Goal: Task Accomplishment & Management: Manage account settings

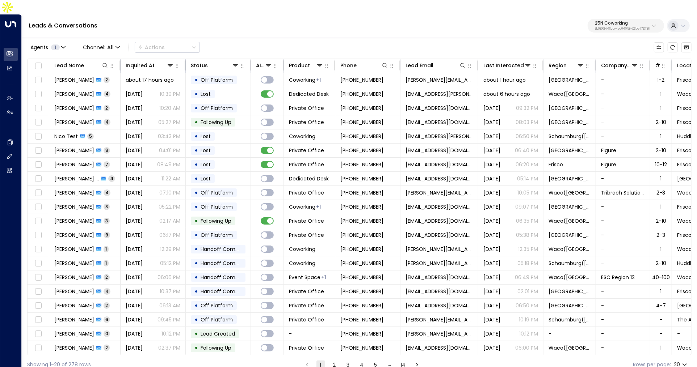
click at [587, 19] on button "25N Coworking 3b9800f4-81ca-4ec0-8758-72fbe4763f36" at bounding box center [625, 26] width 76 height 14
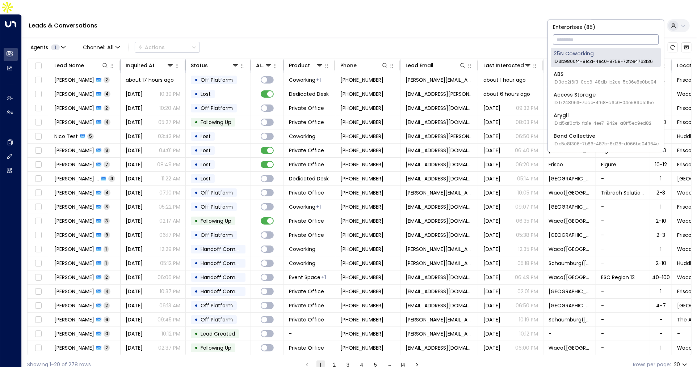
click at [587, 37] on input "text" at bounding box center [606, 39] width 106 height 13
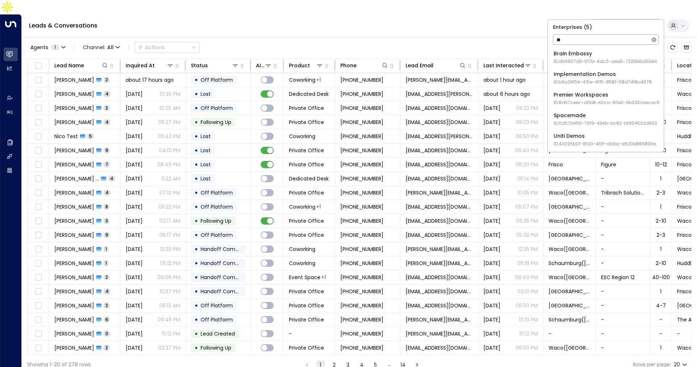
type input "*"
type input "***"
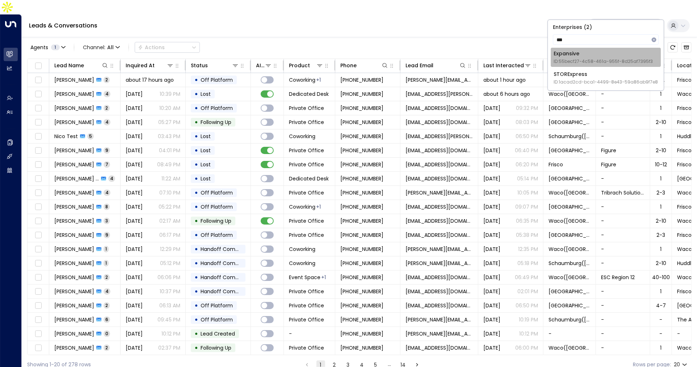
click at [590, 56] on div "Expansive ID: 55becf27-4c58-461a-955f-8d25af7395f3" at bounding box center [602, 57] width 99 height 15
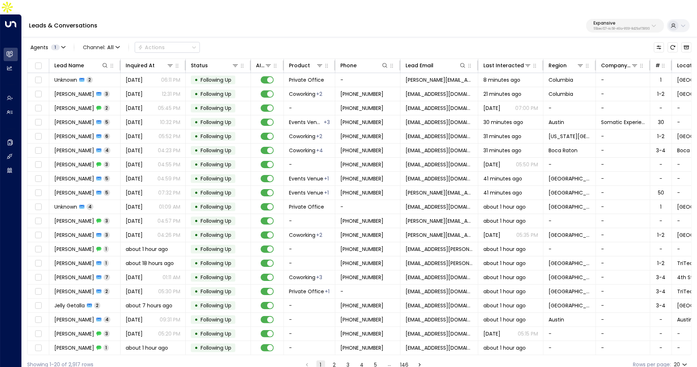
click at [624, 28] on p "55becf27-4c58-461a-955f-8d25af7395f3" at bounding box center [621, 29] width 56 height 3
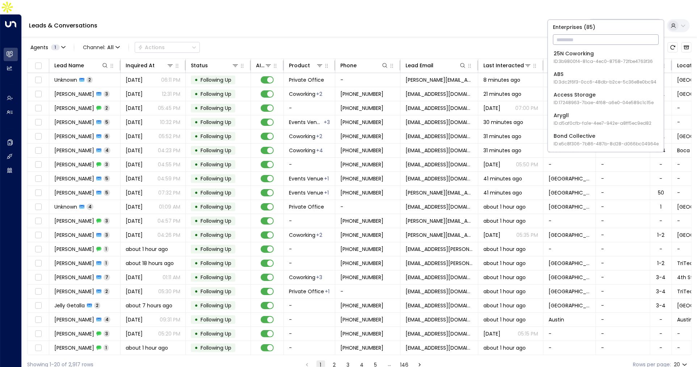
click at [582, 43] on input "text" at bounding box center [606, 39] width 106 height 13
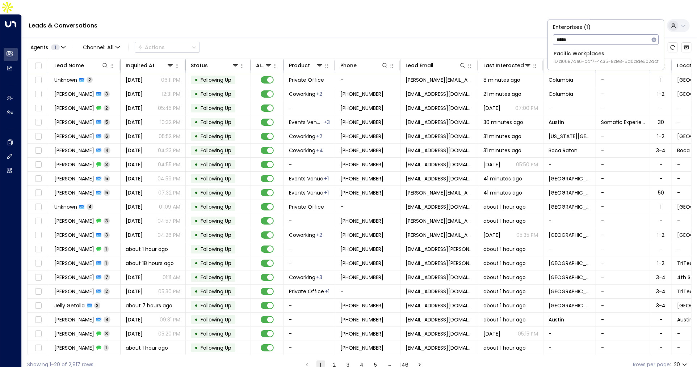
type input "*****"
click at [590, 57] on div "Pacific Workplaces ID: a0687ae6-caf7-4c35-8de3-5d0dae502acf" at bounding box center [605, 57] width 105 height 15
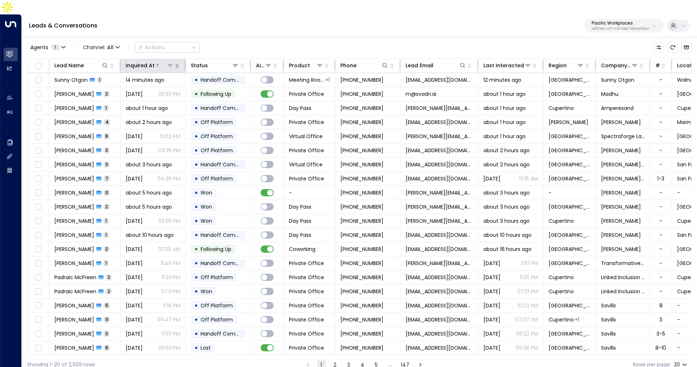
click at [140, 61] on div "Inquired At" at bounding box center [140, 65] width 29 height 9
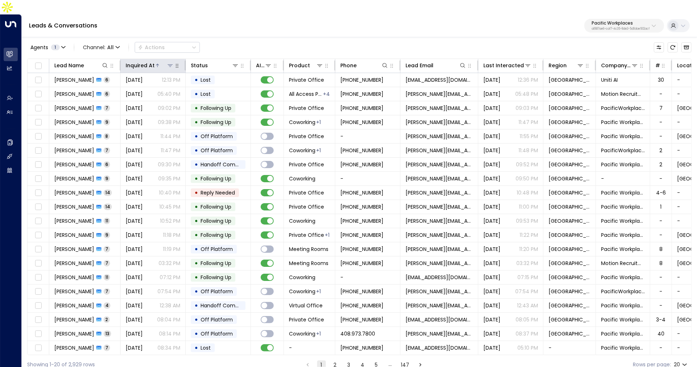
click at [140, 61] on div "Inquired At" at bounding box center [140, 65] width 29 height 9
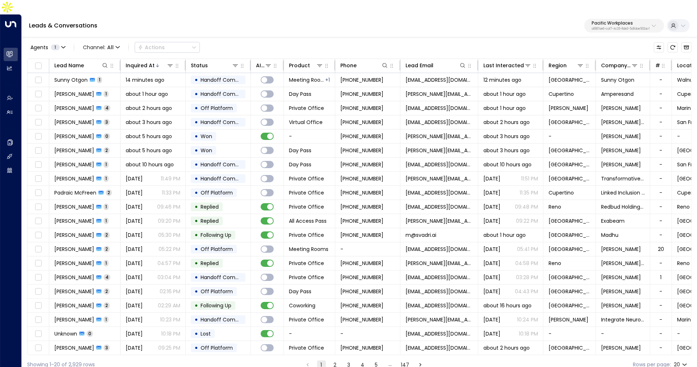
click at [626, 21] on p "Pacific Workplaces" at bounding box center [620, 23] width 58 height 4
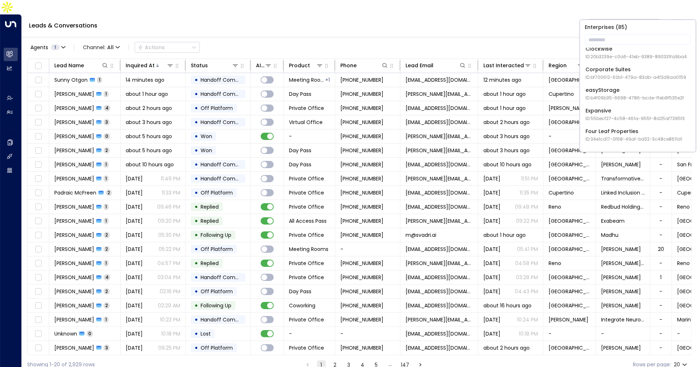
scroll to position [195, 0]
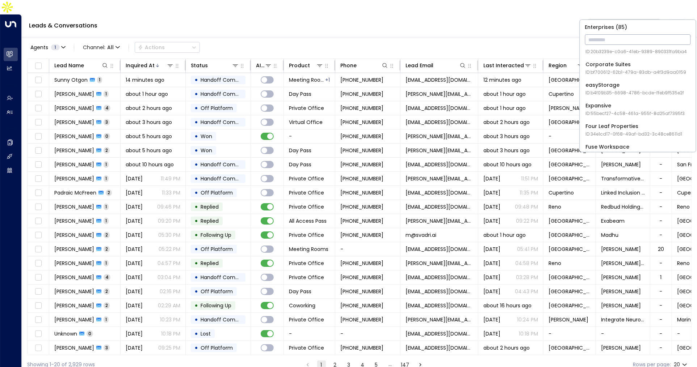
click at [604, 41] on input "text" at bounding box center [638, 39] width 106 height 13
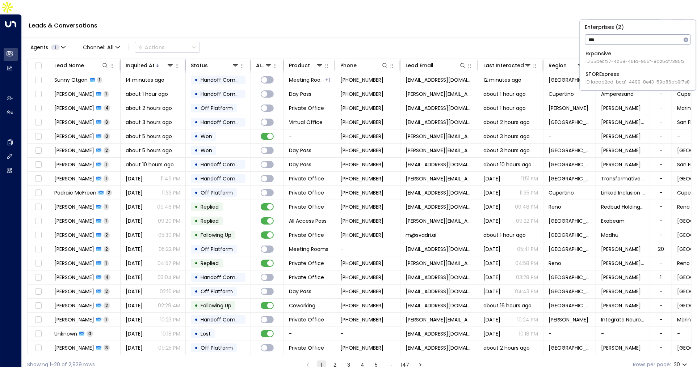
type input "***"
click at [603, 58] on div "Expansive ID: 55becf27-4c58-461a-955f-8d25af7395f3" at bounding box center [635, 57] width 99 height 15
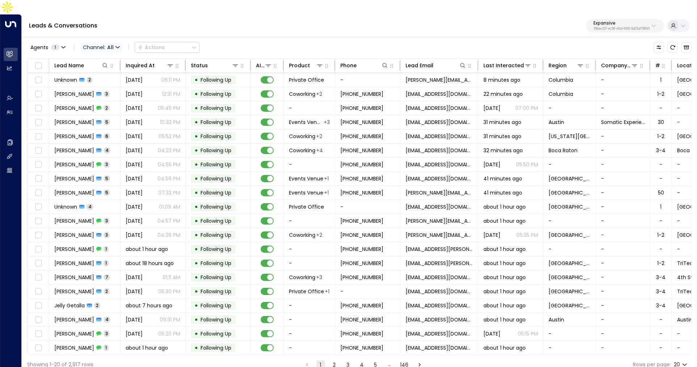
click at [119, 42] on span "Channel: All" at bounding box center [101, 47] width 43 height 10
click at [110, 54] on p "SMS" at bounding box center [99, 51] width 26 height 4
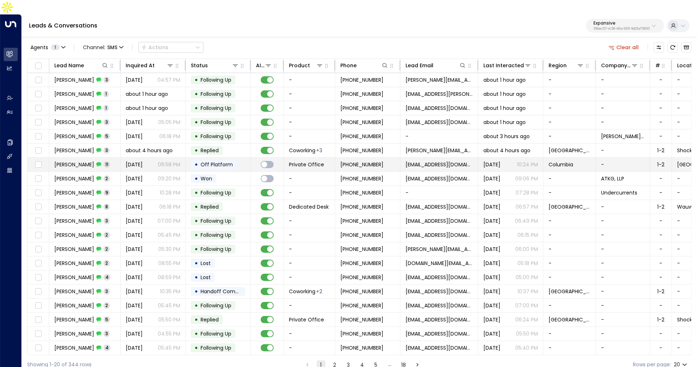
click at [99, 158] on td "Felicia Reid 11" at bounding box center [84, 165] width 71 height 14
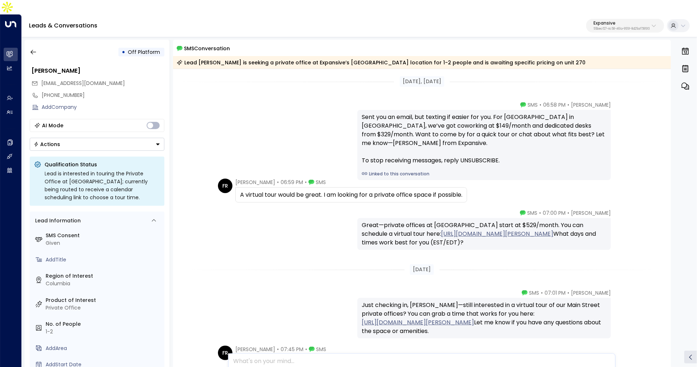
click at [384, 145] on div "Sent you an email, but texting if easier for you. For Main Street in Columbia, …" at bounding box center [483, 145] width 253 height 70
click at [384, 171] on link "Linked to this conversation" at bounding box center [484, 174] width 245 height 7
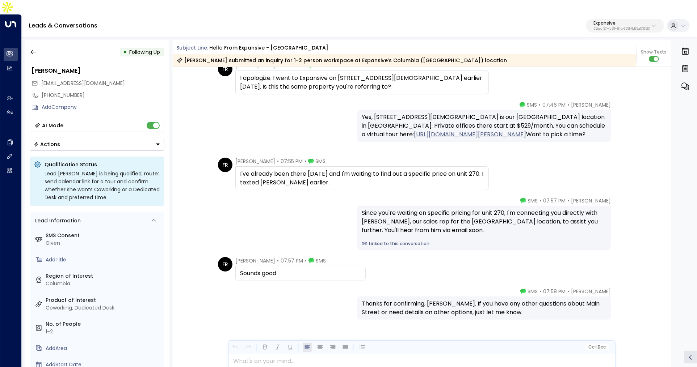
scroll to position [944, 0]
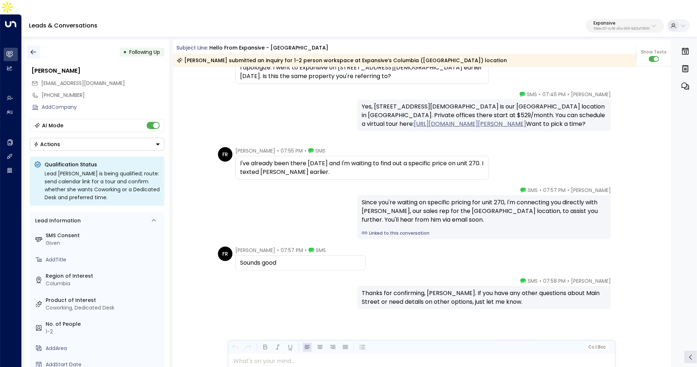
click at [31, 50] on icon "button" at bounding box center [32, 52] width 5 height 5
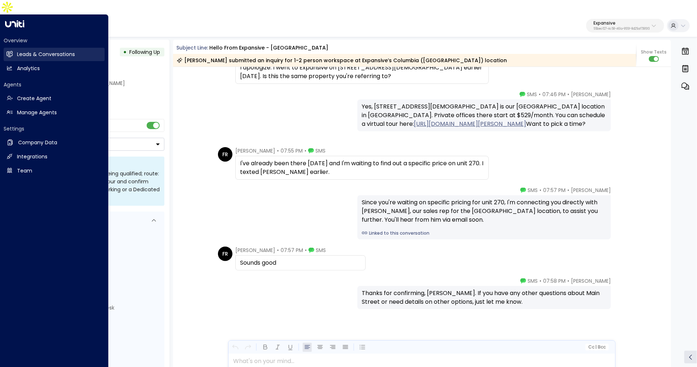
click at [15, 48] on link "Leads & Conversations Leads & Conversations" at bounding box center [54, 54] width 101 height 13
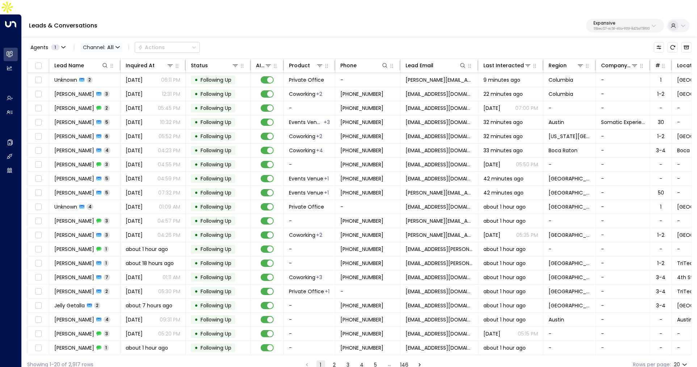
click at [112, 45] on span "All" at bounding box center [110, 48] width 7 height 6
click at [104, 55] on li "SMS" at bounding box center [98, 51] width 35 height 7
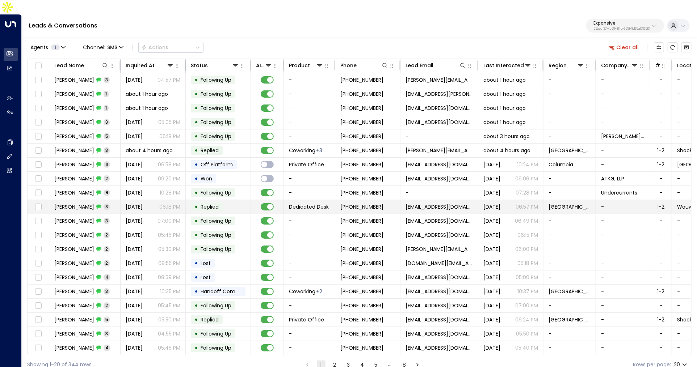
click at [143, 203] on span "[DATE]" at bounding box center [134, 206] width 17 height 7
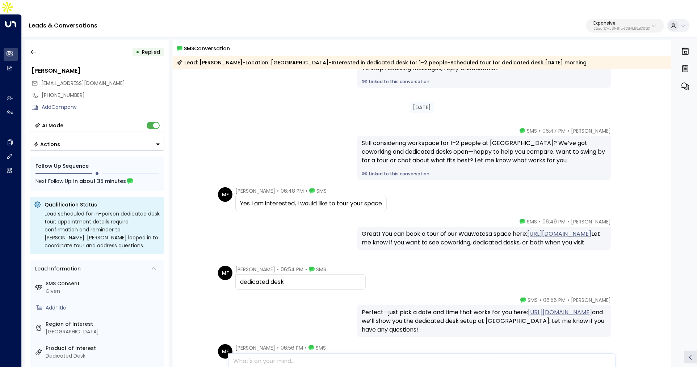
scroll to position [56, 0]
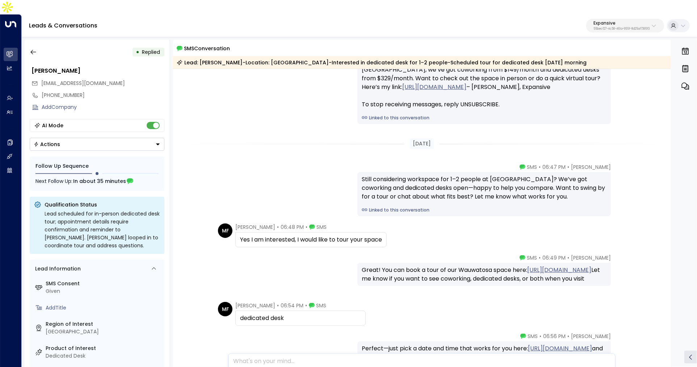
click at [390, 207] on link "Linked to this conversation" at bounding box center [484, 210] width 245 height 7
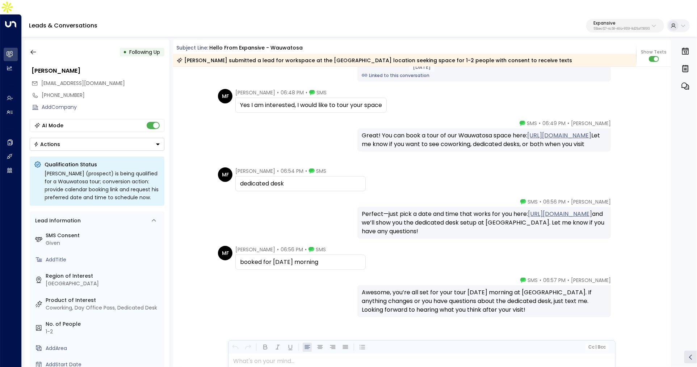
scroll to position [953, 0]
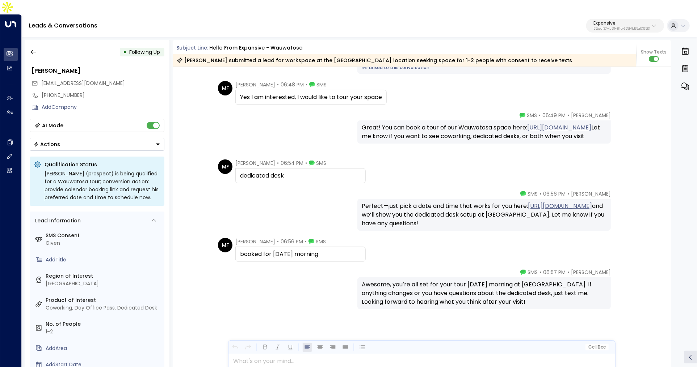
click at [305, 190] on div "Emma • 06:56 PM • SMS Perfect—just pick a date and time that works for you here…" at bounding box center [421, 210] width 413 height 41
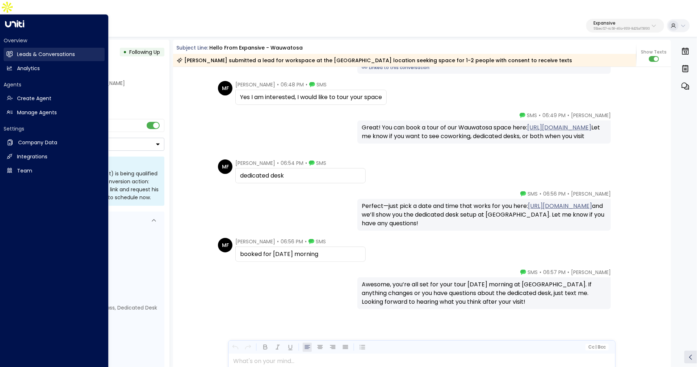
click at [16, 48] on link "Leads & Conversations Leads & Conversations" at bounding box center [54, 54] width 101 height 13
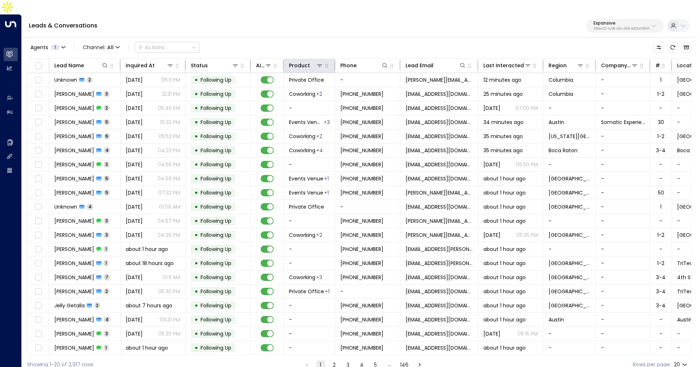
click at [284, 59] on th "Product" at bounding box center [309, 66] width 51 height 14
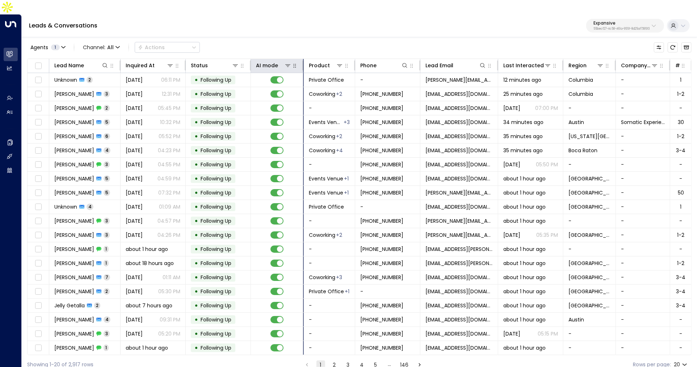
drag, startPoint x: 282, startPoint y: 49, endPoint x: 317, endPoint y: 49, distance: 35.5
click at [304, 60] on div at bounding box center [301, 65] width 4 height 10
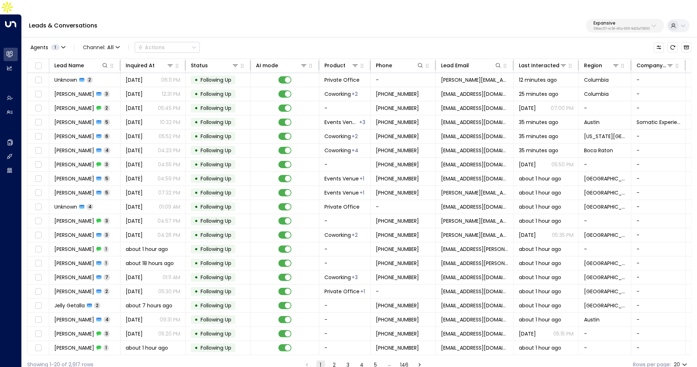
click at [596, 21] on p "Expansive" at bounding box center [621, 23] width 56 height 4
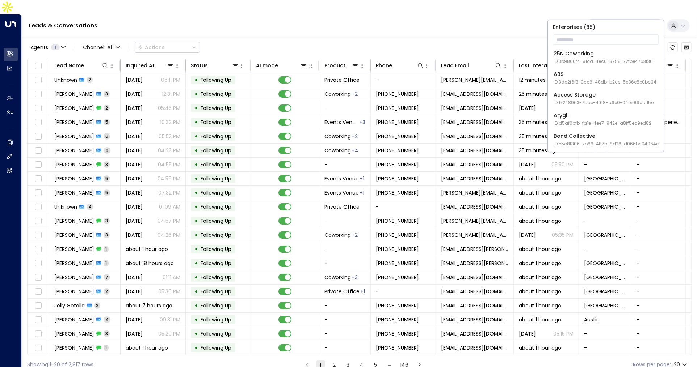
scroll to position [6, 0]
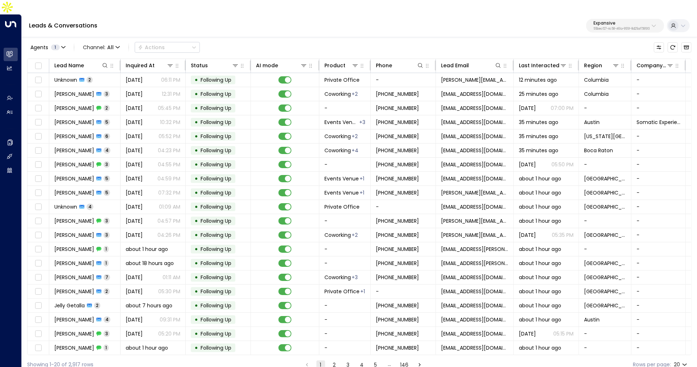
click at [383, 36] on div "Agents 1 Channel: All Actions Lead Name Inquired At Status AI mode Product Phon…" at bounding box center [359, 205] width 664 height 338
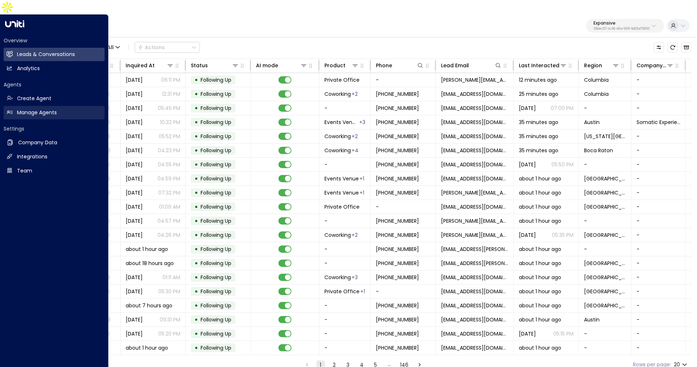
click at [12, 109] on icon at bounding box center [10, 112] width 6 height 6
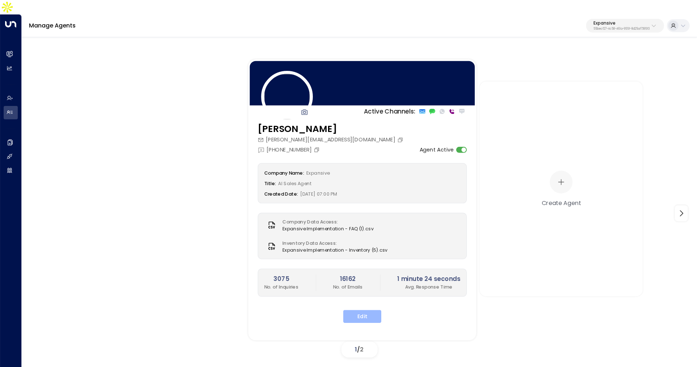
click at [360, 311] on button "Edit" at bounding box center [362, 317] width 38 height 13
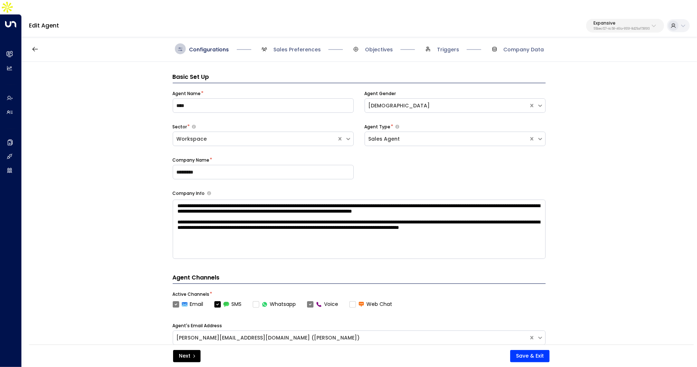
scroll to position [11, 0]
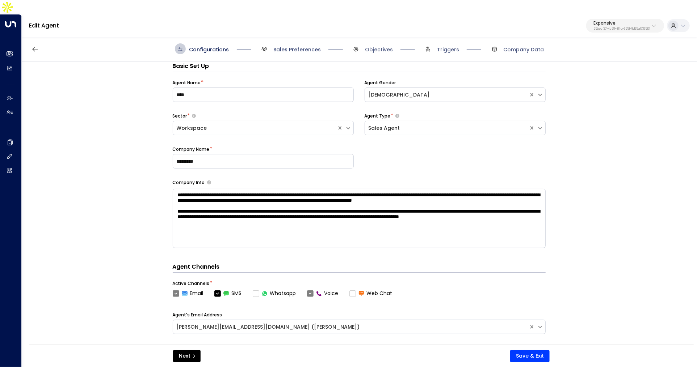
click at [300, 46] on span "Sales Preferences" at bounding box center [296, 49] width 47 height 7
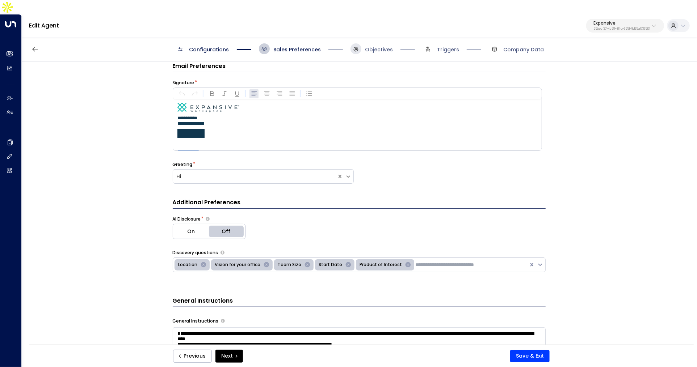
click at [360, 43] on span at bounding box center [355, 48] width 11 height 11
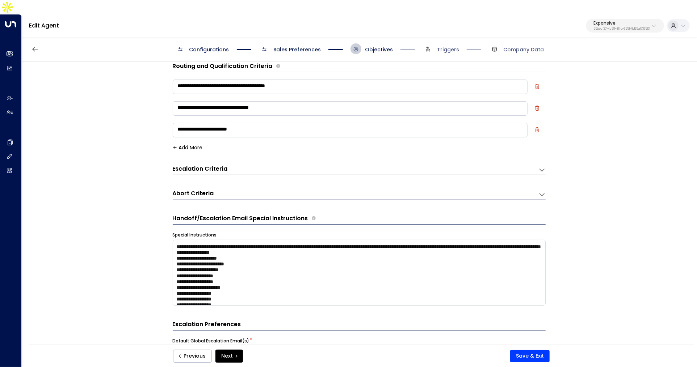
scroll to position [19, 0]
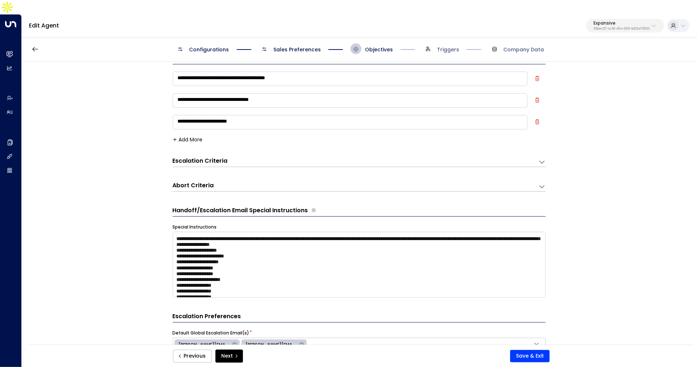
click at [324, 179] on form "**********" at bounding box center [359, 360] width 373 height 613
click at [292, 178] on form "**********" at bounding box center [359, 360] width 373 height 613
click at [266, 167] on div "Abort Criteria" at bounding box center [356, 162] width 366 height 10
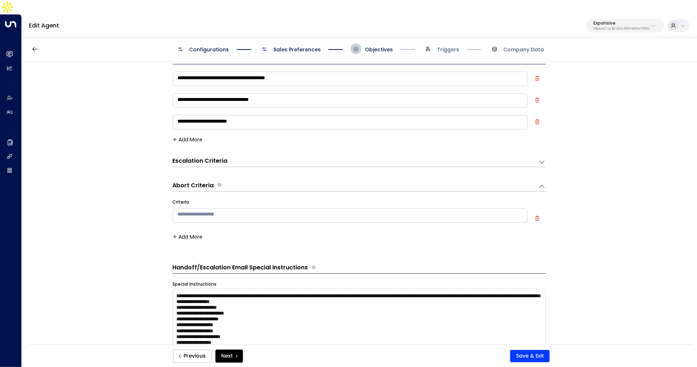
click at [617, 28] on p "55becf27-4c58-461a-955f-8d25af7395f3" at bounding box center [621, 29] width 56 height 3
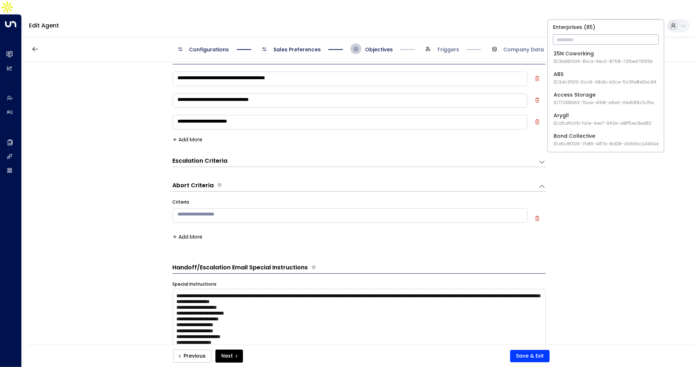
click at [593, 42] on input "text" at bounding box center [606, 39] width 106 height 13
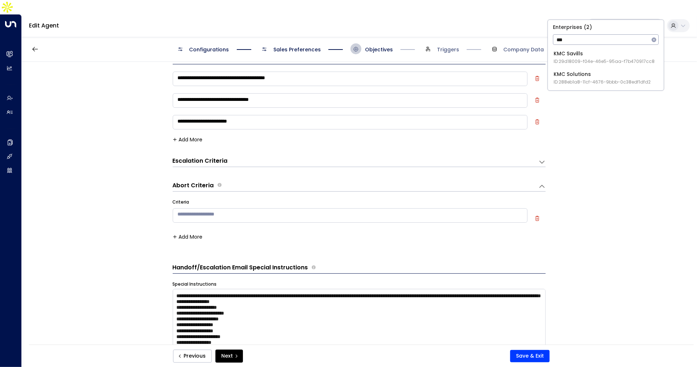
type input "***"
click at [591, 78] on div "KMC Solutions ID: 288eb1a8-11cf-4676-9bbb-0c38edf1dfd2" at bounding box center [601, 78] width 97 height 15
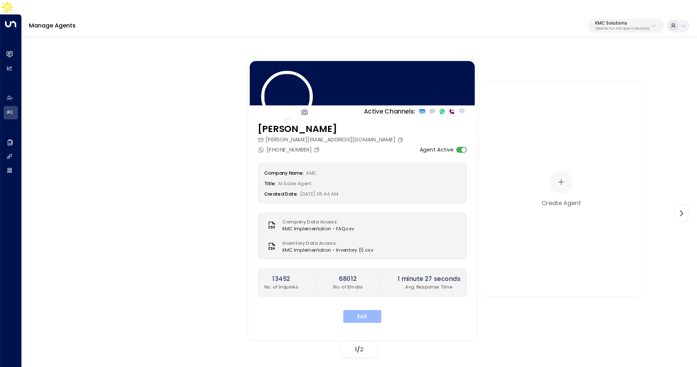
click at [361, 311] on button "Edit" at bounding box center [362, 317] width 38 height 13
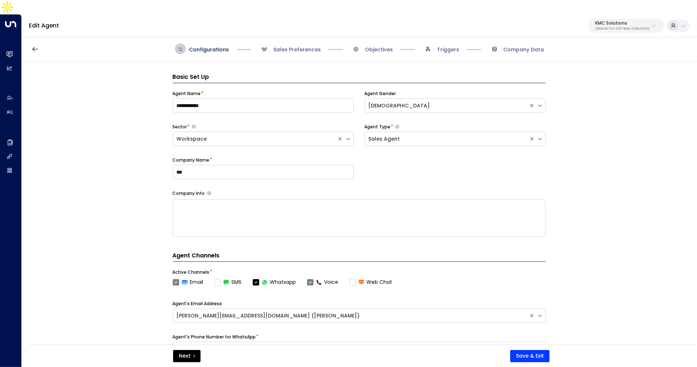
scroll to position [11, 0]
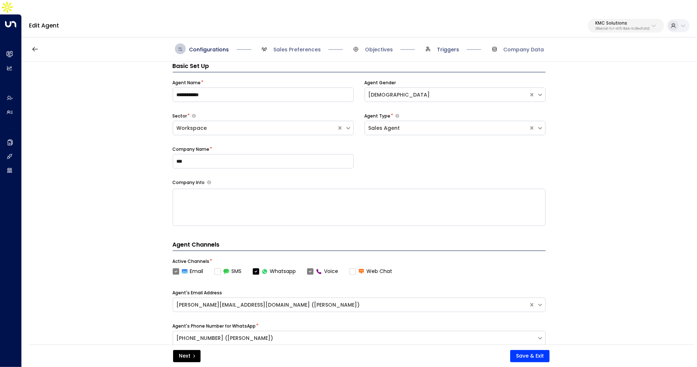
click at [439, 46] on span "Triggers" at bounding box center [448, 49] width 22 height 7
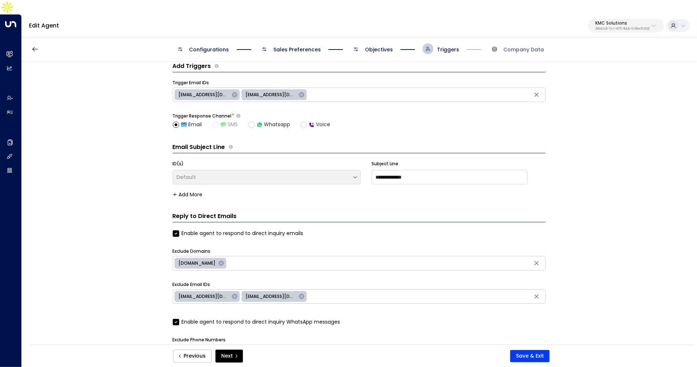
click at [390, 46] on span "Objectives" at bounding box center [379, 49] width 28 height 7
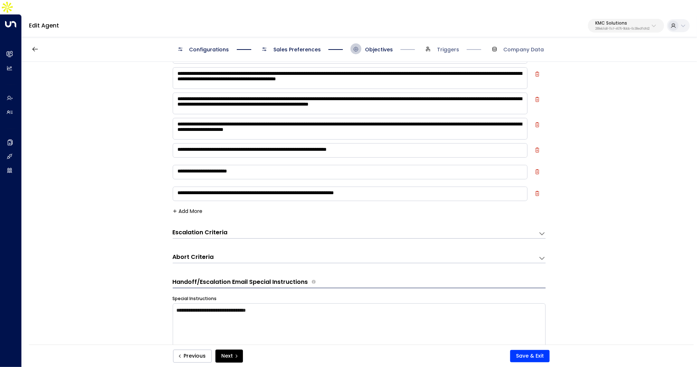
scroll to position [67, 0]
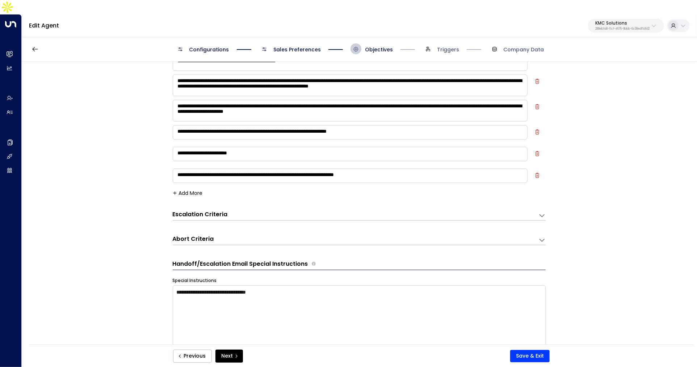
click at [283, 233] on form "**********" at bounding box center [359, 326] width 373 height 641
click at [279, 220] on div "Abort Criteria" at bounding box center [356, 216] width 366 height 10
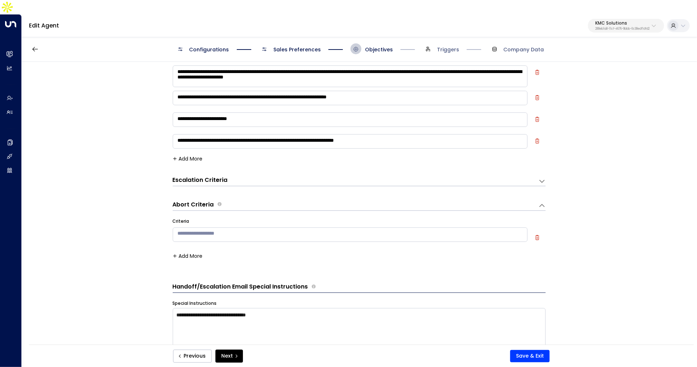
scroll to position [103, 0]
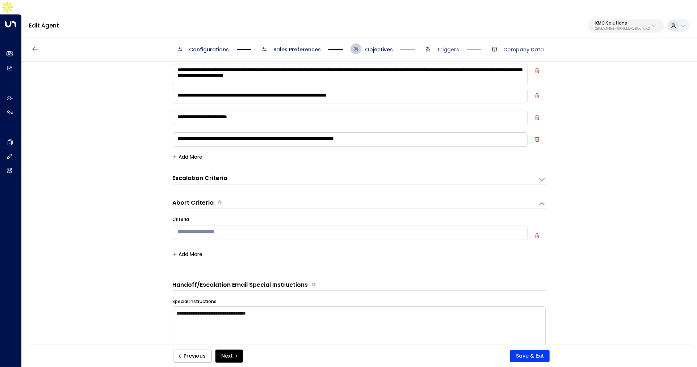
click at [257, 174] on div "Escalation Criteria Reset" at bounding box center [356, 179] width 366 height 10
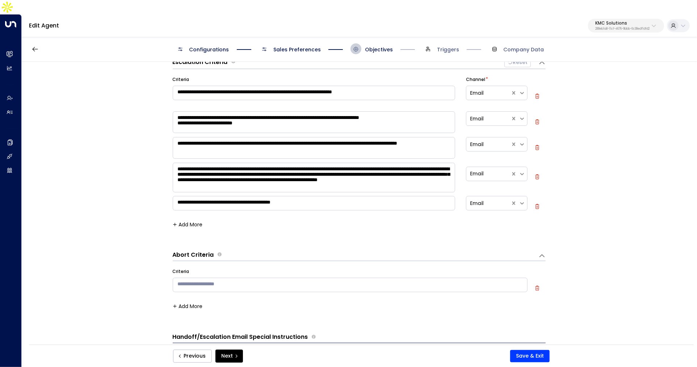
scroll to position [239, 0]
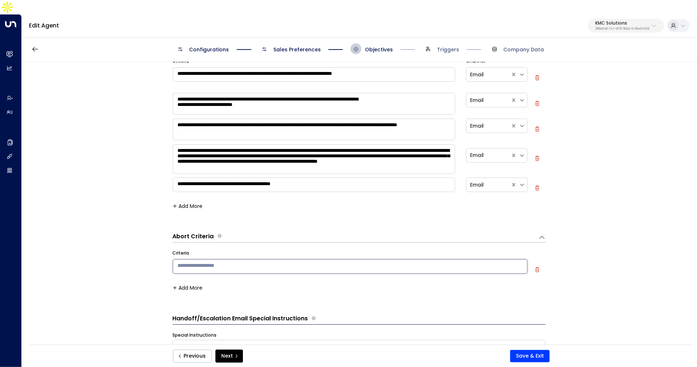
click at [208, 260] on textarea at bounding box center [350, 267] width 355 height 14
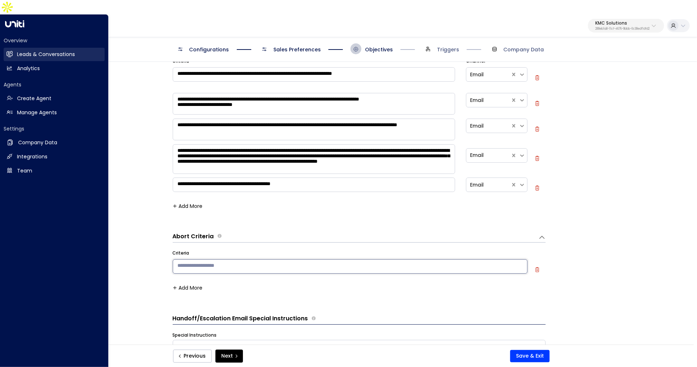
click at [33, 51] on h2 "Leads & Conversations" at bounding box center [46, 55] width 58 height 8
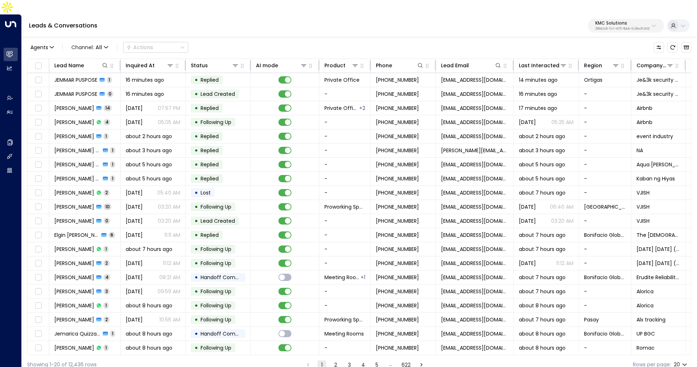
click at [608, 21] on p "KMC Solutions" at bounding box center [622, 23] width 54 height 4
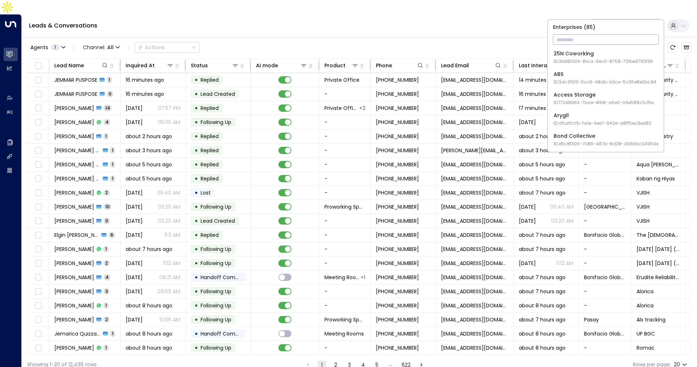
click at [606, 34] on input "text" at bounding box center [606, 39] width 106 height 13
type input "*"
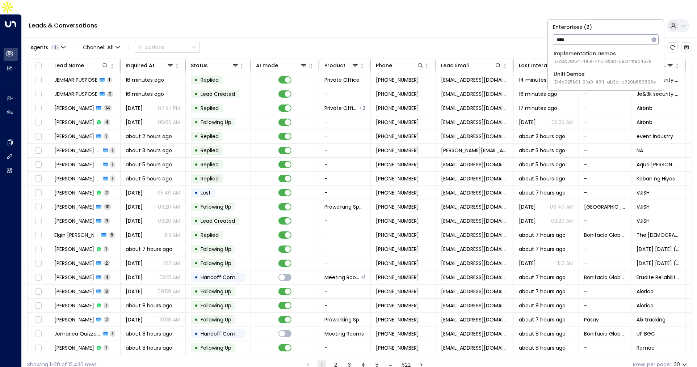
type input "****"
click at [582, 79] on span "ID: 4c025b01-9fa0-46ff-ab3a-a620b886896e" at bounding box center [604, 82] width 102 height 7
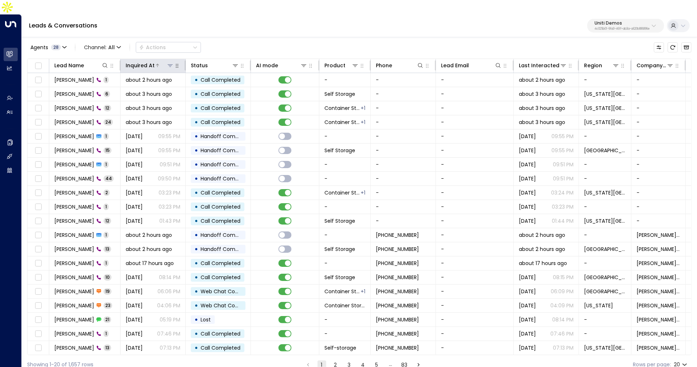
click at [148, 61] on div "Inquired At" at bounding box center [140, 65] width 29 height 9
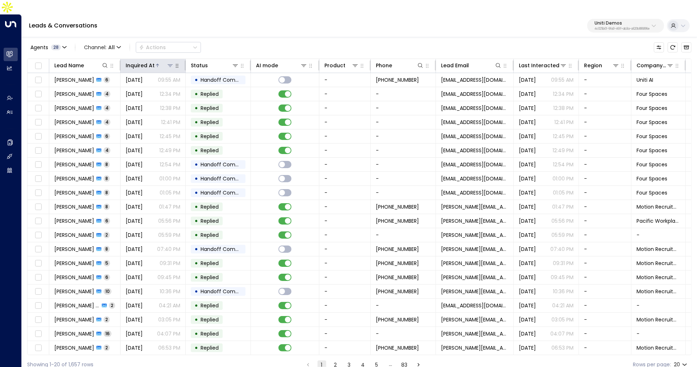
click at [148, 61] on div "Inquired At" at bounding box center [140, 65] width 29 height 9
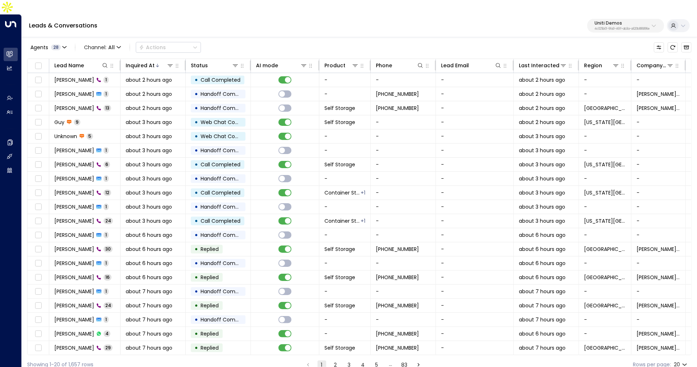
click at [334, 361] on button "2" at bounding box center [335, 365] width 9 height 9
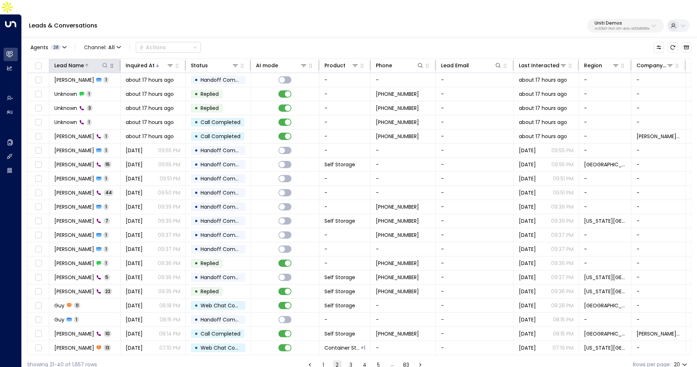
click at [102, 63] on icon at bounding box center [105, 66] width 6 height 6
type input "******"
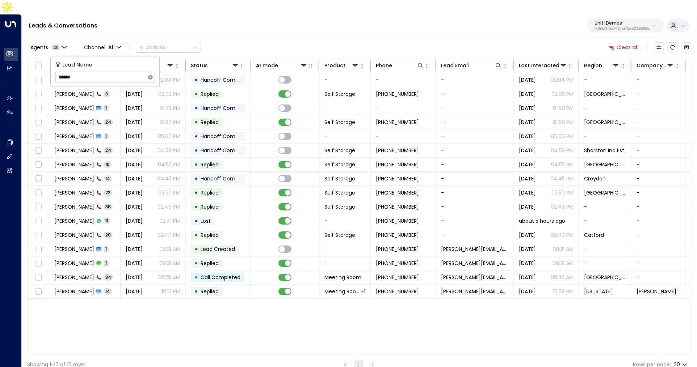
click at [175, 22] on div "Leads & Conversations Uniti Demos 4c025b01-9fa0-46ff-ab3a-a620b886896e" at bounding box center [359, 25] width 675 height 23
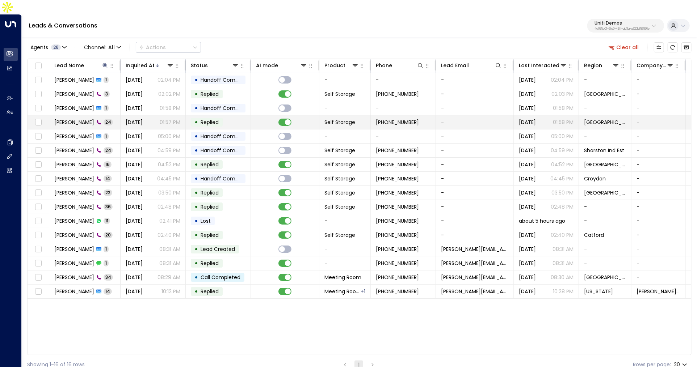
click at [77, 119] on span "Philip Baggins" at bounding box center [74, 122] width 40 height 7
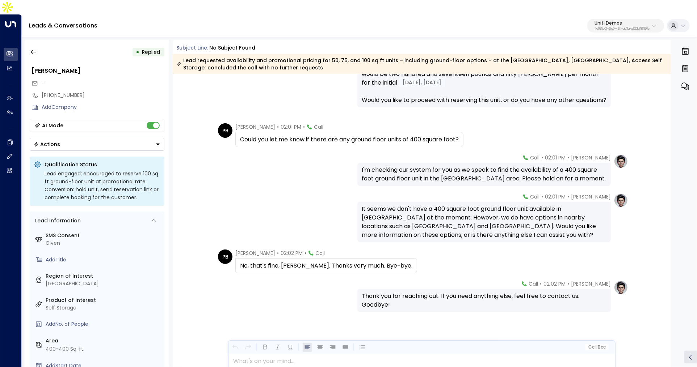
scroll to position [966, 0]
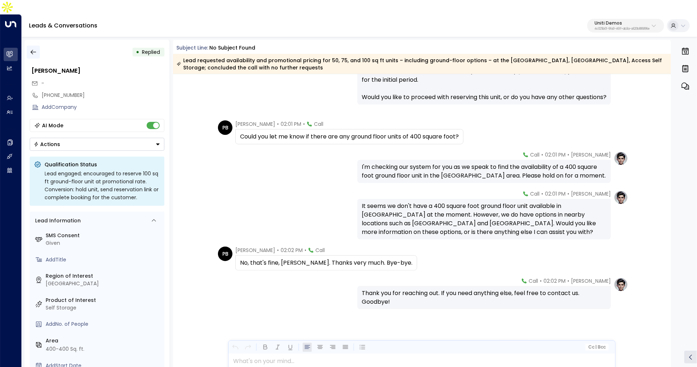
click at [29, 46] on button "button" at bounding box center [33, 52] width 13 height 13
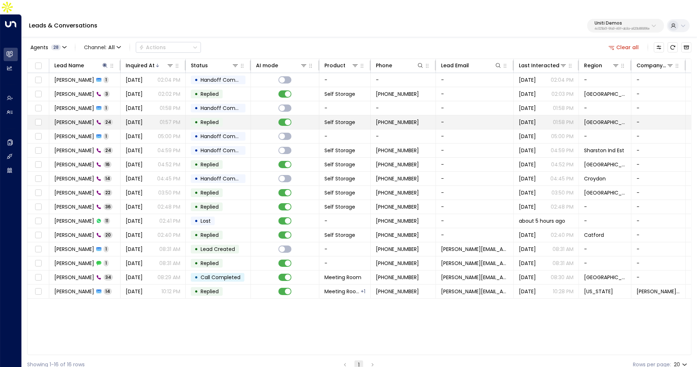
click at [123, 115] on td "Aug 18, 2025 01:57 PM" at bounding box center [153, 122] width 65 height 14
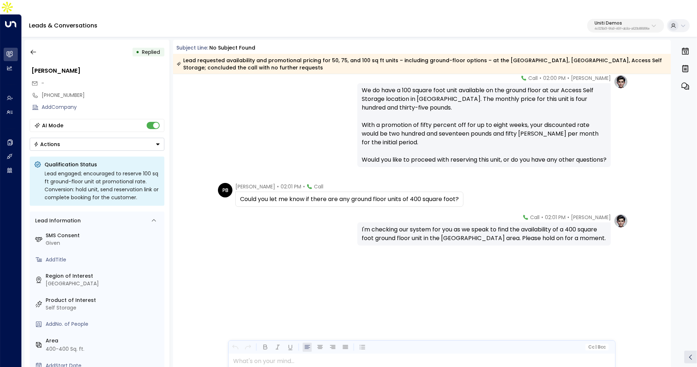
scroll to position [1333, 0]
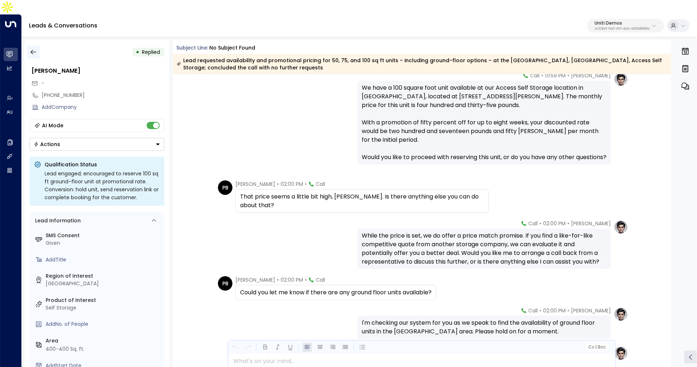
click at [33, 49] on icon "button" at bounding box center [33, 52] width 7 height 7
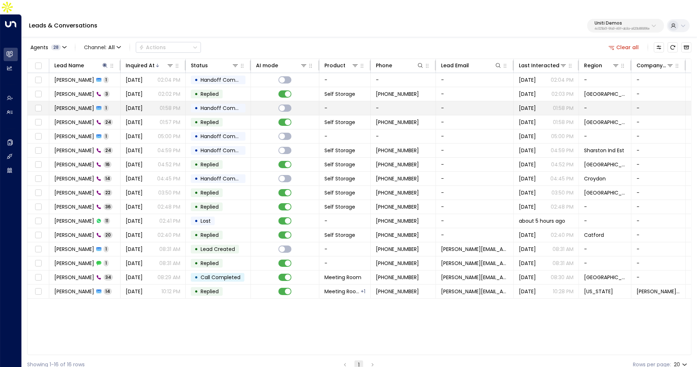
click at [80, 105] on div "Philip 1" at bounding box center [81, 108] width 54 height 7
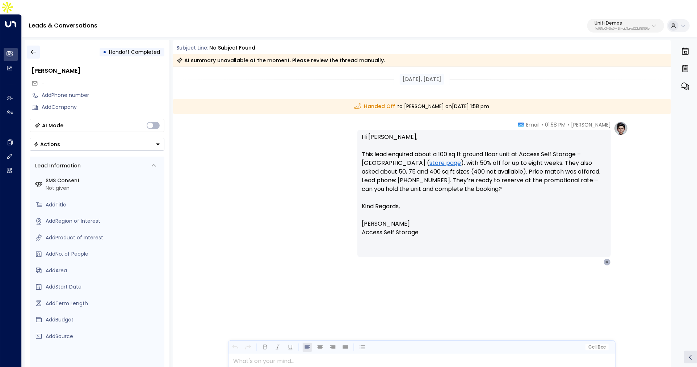
click at [33, 49] on icon "button" at bounding box center [33, 52] width 7 height 7
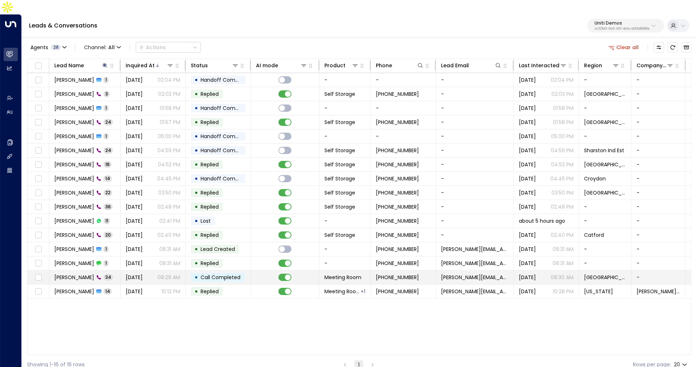
click at [102, 271] on td "Philippe 34" at bounding box center [84, 278] width 71 height 14
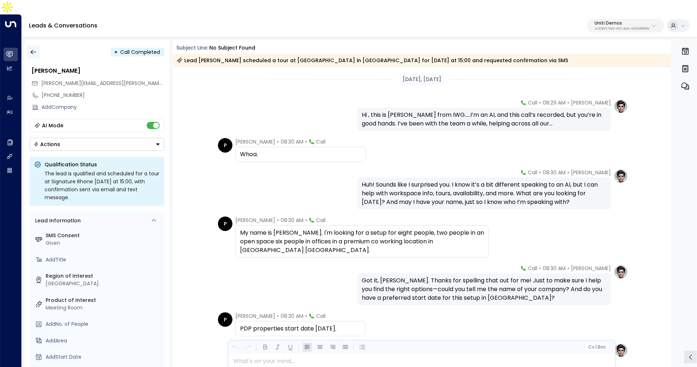
click at [33, 49] on icon "button" at bounding box center [33, 52] width 7 height 7
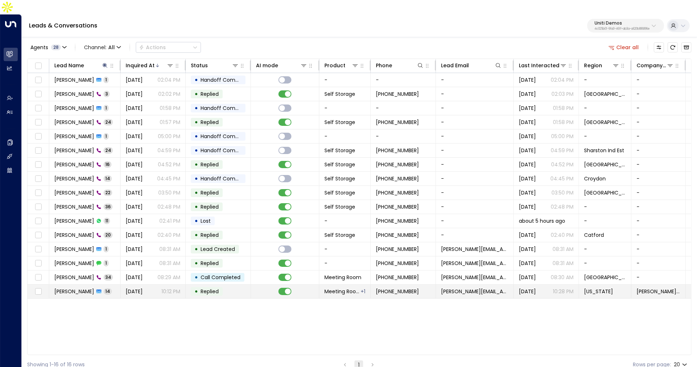
click at [132, 288] on span "Sep 12, 2024" at bounding box center [134, 291] width 17 height 7
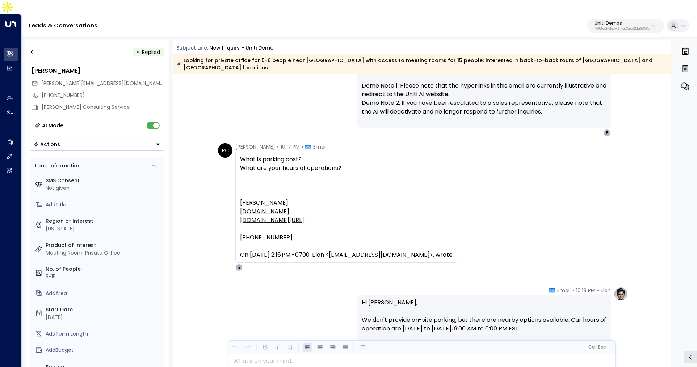
scroll to position [874, 0]
click at [37, 46] on button "button" at bounding box center [33, 52] width 13 height 13
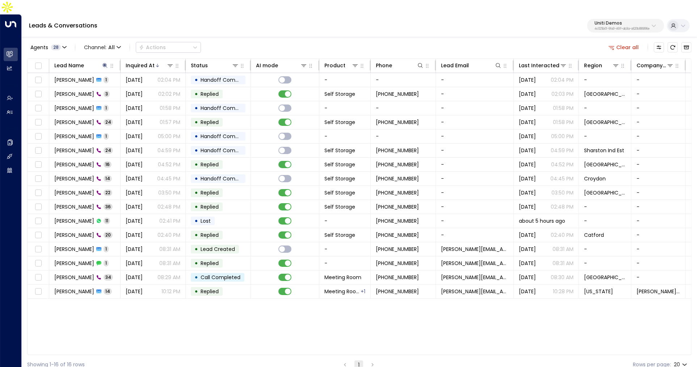
click at [631, 42] on button "Clear all" at bounding box center [624, 47] width 36 height 10
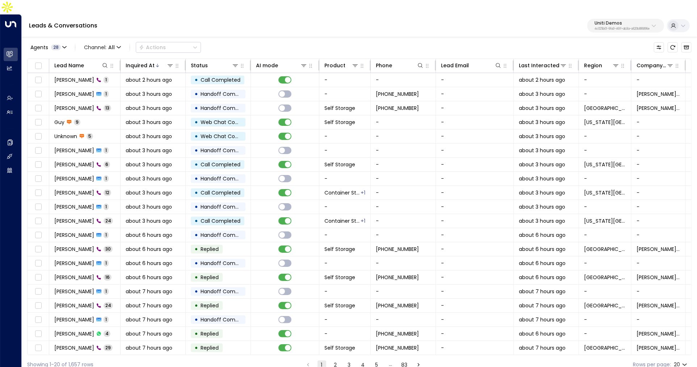
click at [607, 21] on p "Uniti Demos" at bounding box center [621, 23] width 55 height 4
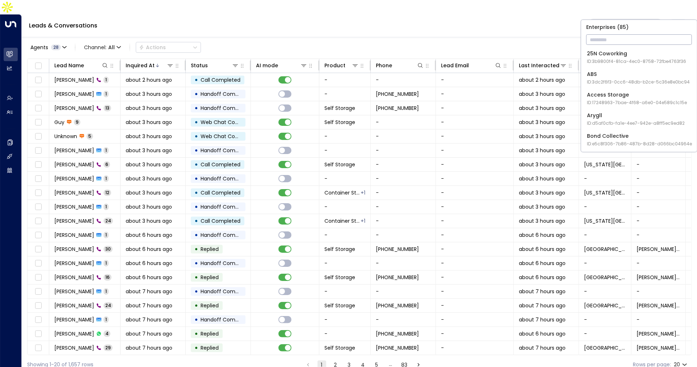
click at [602, 40] on input "text" at bounding box center [639, 39] width 106 height 13
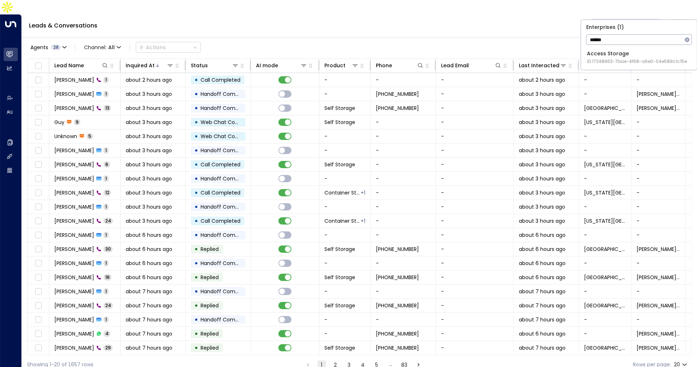
type input "******"
click at [604, 59] on span "ID: 17248963-7bae-4f68-a6e0-04e589c1c15e" at bounding box center [637, 61] width 100 height 7
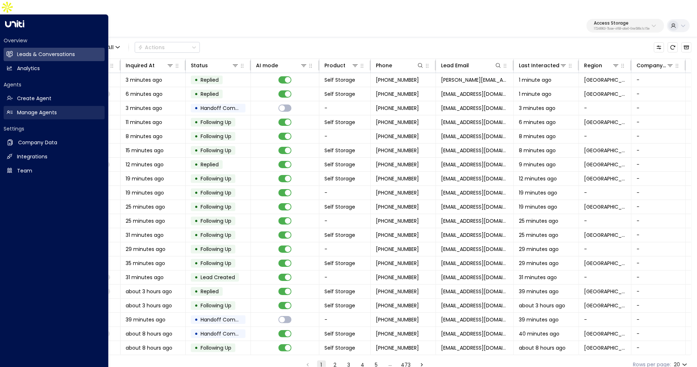
click at [22, 109] on h2 "Manage Agents" at bounding box center [37, 113] width 40 height 8
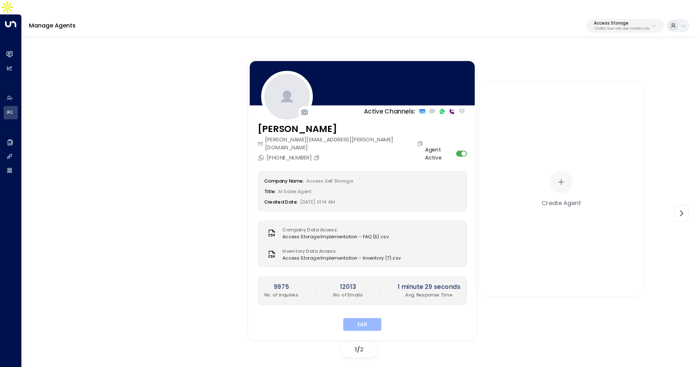
click at [370, 319] on button "Edit" at bounding box center [362, 325] width 38 height 13
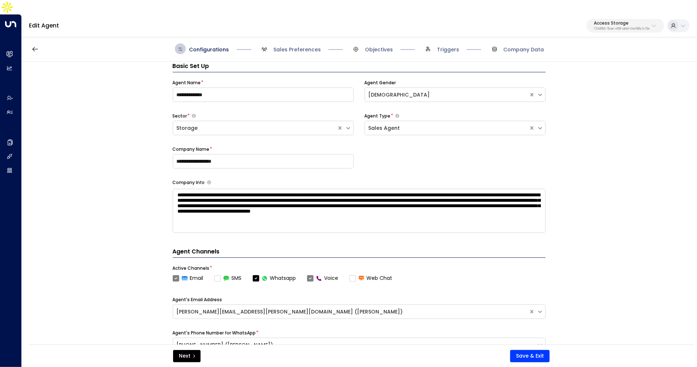
scroll to position [18, 0]
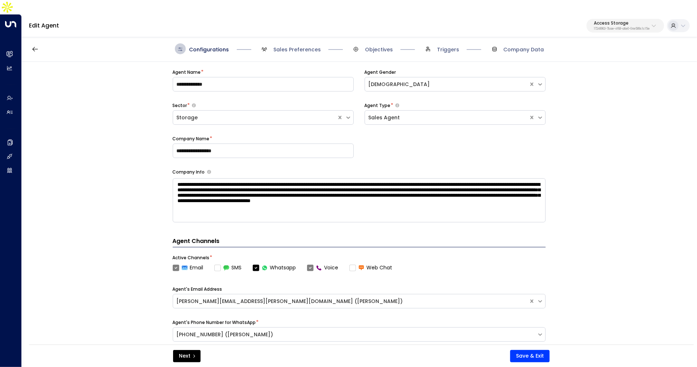
click at [281, 43] on span "Sales Preferences" at bounding box center [290, 48] width 62 height 11
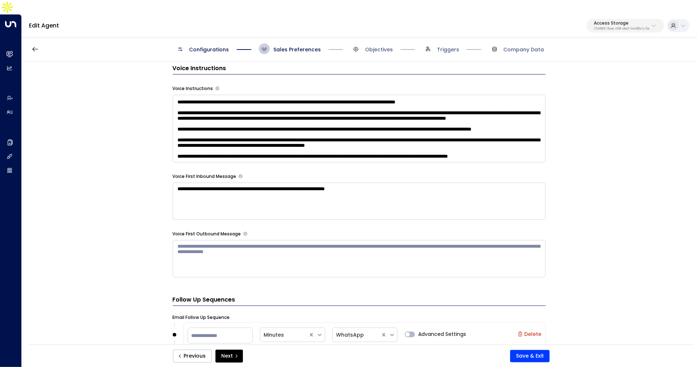
scroll to position [585, 0]
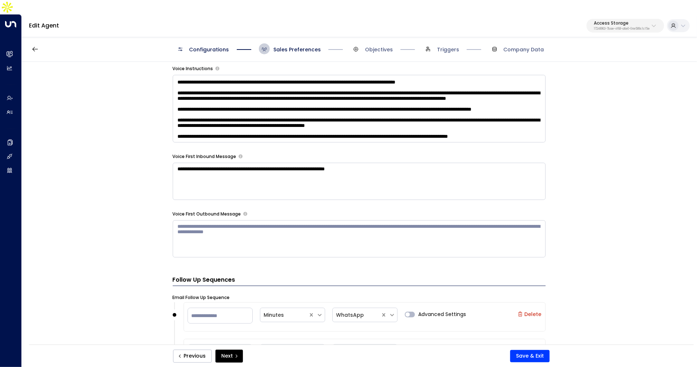
click at [611, 28] on p "17248963-7bae-4f68-a6e0-04e589c1c15e" at bounding box center [622, 29] width 56 height 3
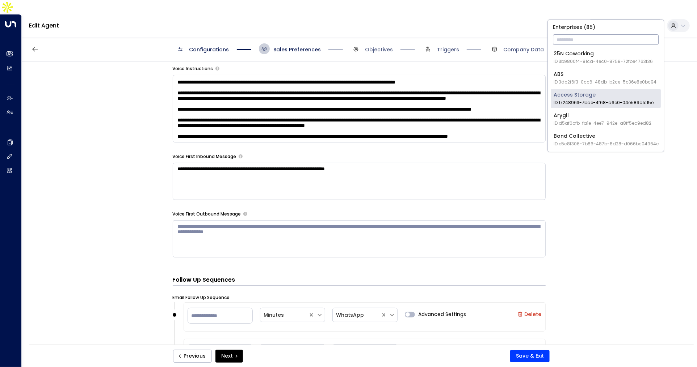
click at [600, 33] on input "text" at bounding box center [606, 39] width 106 height 13
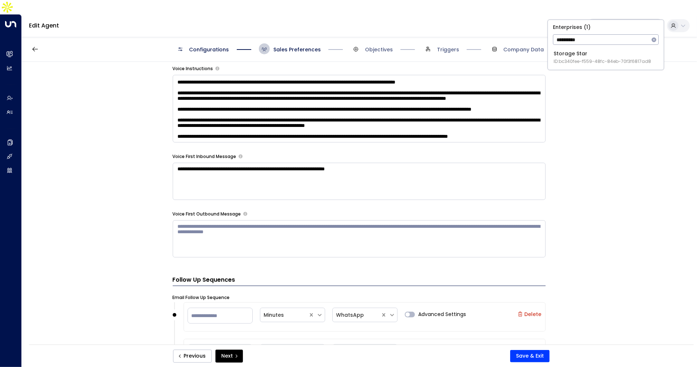
type input "**********"
click at [580, 49] on li "Storage Star ID: bc340fee-f559-48fc-84eb-70f3f6817ad8" at bounding box center [606, 57] width 110 height 19
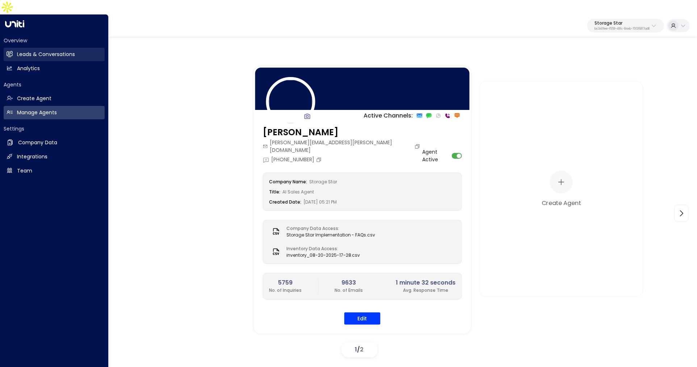
click at [15, 48] on link "Leads & Conversations Leads & Conversations" at bounding box center [54, 54] width 101 height 13
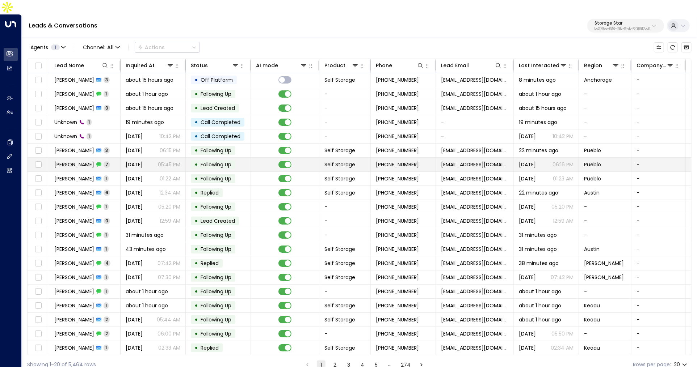
click at [94, 161] on span "Jennifer Gilchriest" at bounding box center [74, 164] width 40 height 7
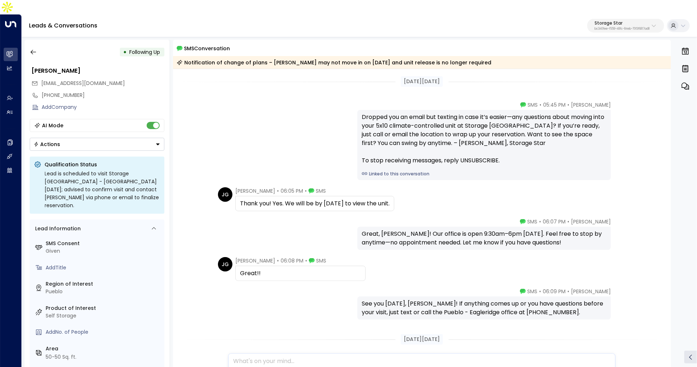
click at [376, 171] on link "Linked to this conversation" at bounding box center [484, 174] width 245 height 7
click at [37, 46] on button "button" at bounding box center [33, 52] width 13 height 13
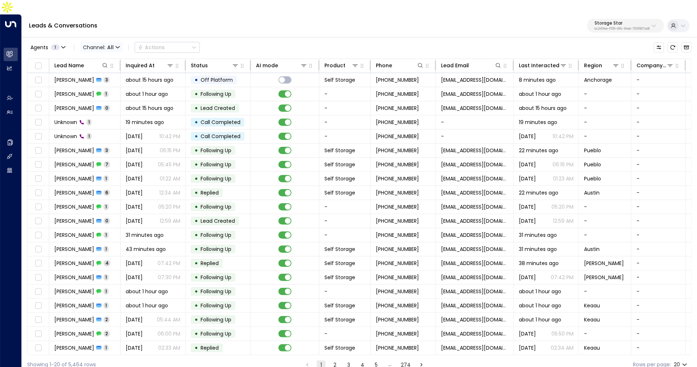
click at [114, 42] on span "Channel: All" at bounding box center [101, 47] width 43 height 10
click at [104, 54] on p "SMS" at bounding box center [99, 51] width 26 height 4
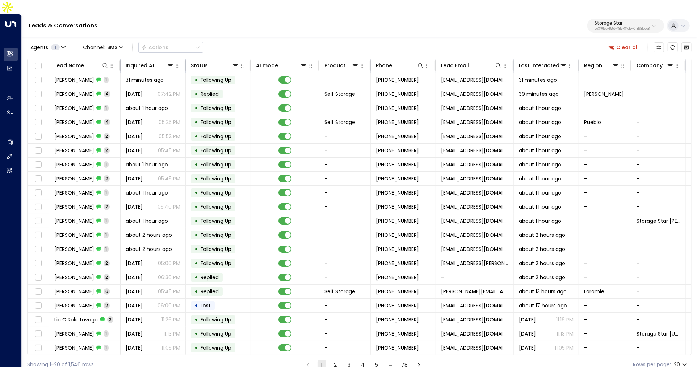
click at [337, 361] on button "2" at bounding box center [335, 365] width 9 height 9
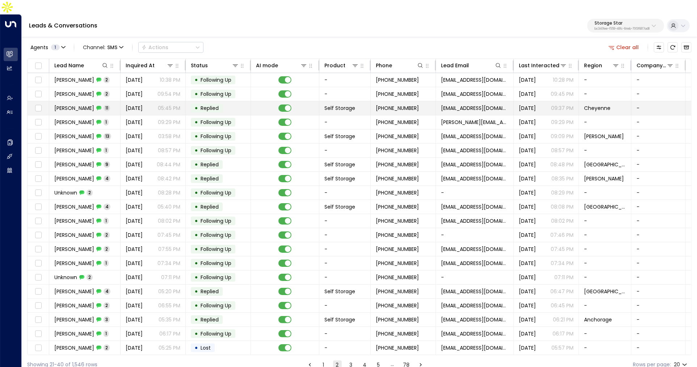
click at [138, 101] on td "Aug 14, 2025 05:45 PM" at bounding box center [153, 108] width 65 height 14
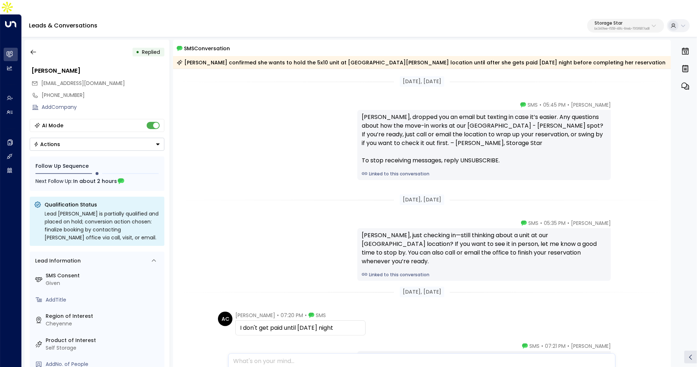
click at [400, 163] on div "Angela, dropped you an email but texting in case it’s easier. Any questions abo…" at bounding box center [483, 145] width 253 height 70
click at [389, 171] on link "Linked to this conversation" at bounding box center [484, 174] width 245 height 7
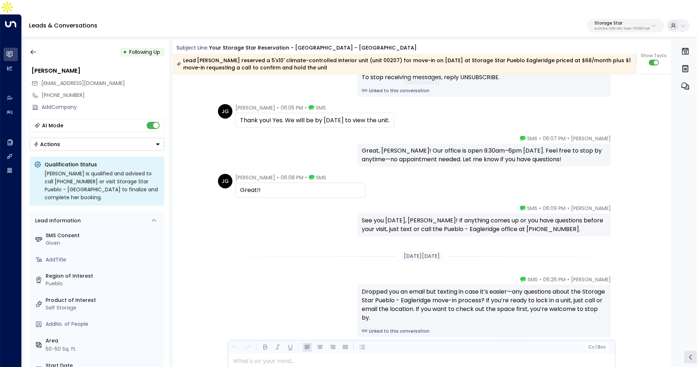
scroll to position [830, 0]
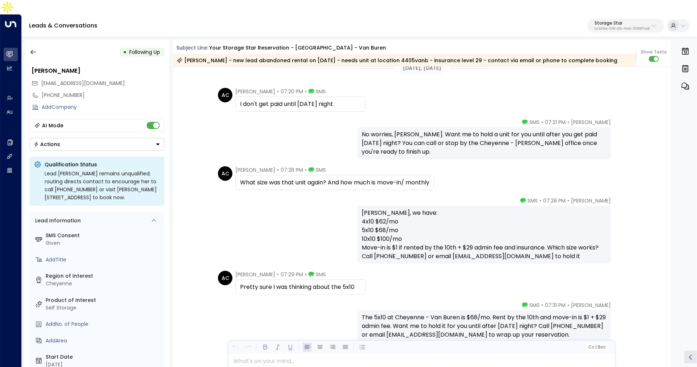
scroll to position [962, 0]
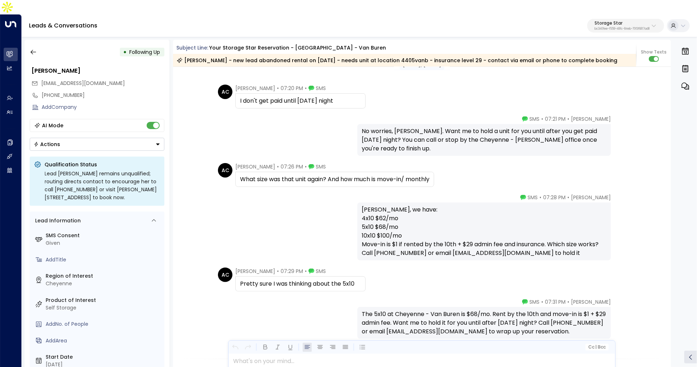
click at [266, 97] on div "I don't get paid until [DATE] night" at bounding box center [300, 101] width 121 height 9
click at [400, 127] on div "No worries, Angela. Want me to hold a unit for you until after you get paid Wed…" at bounding box center [484, 140] width 245 height 26
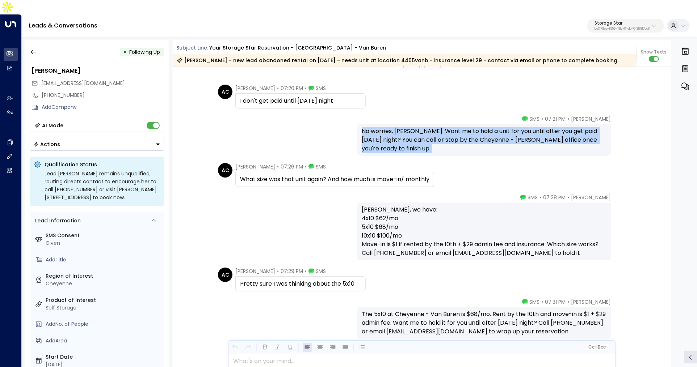
click at [400, 127] on div "No worries, Angela. Want me to hold a unit for you until after you get paid Wed…" at bounding box center [484, 140] width 245 height 26
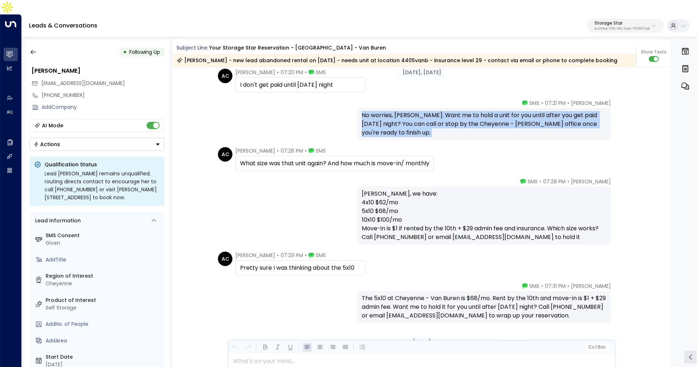
scroll to position [980, 0]
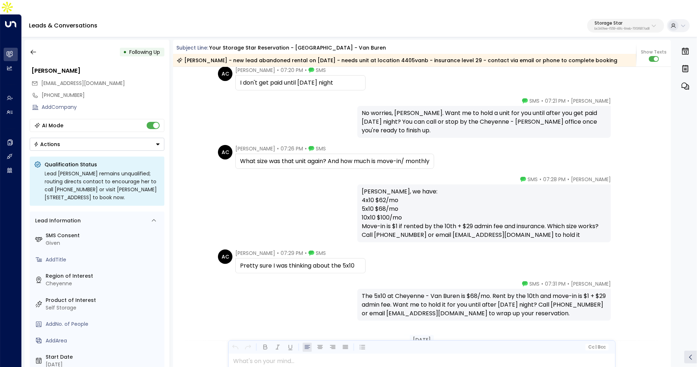
click at [345, 157] on div "What size was that unit again? And how much is move-in/ monthly" at bounding box center [334, 161] width 189 height 9
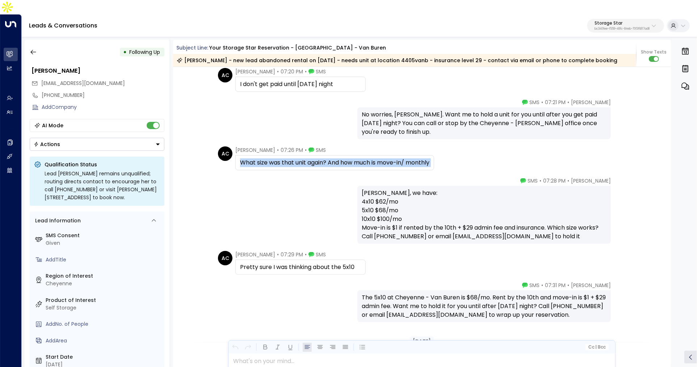
scroll to position [974, 0]
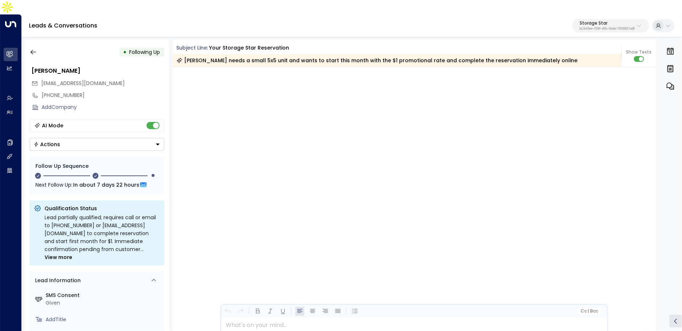
scroll to position [1276, 0]
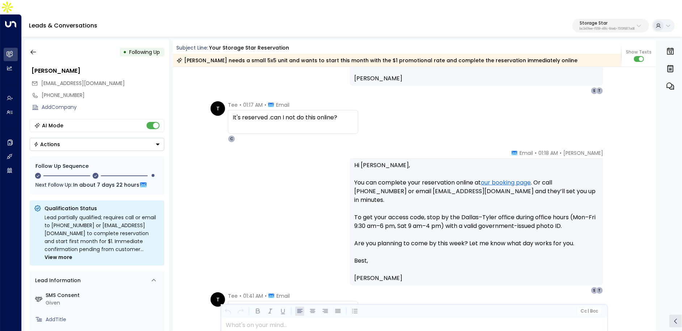
click at [602, 28] on p "bc340fee-f559-48fc-84eb-70f3f6817ad8" at bounding box center [607, 29] width 55 height 3
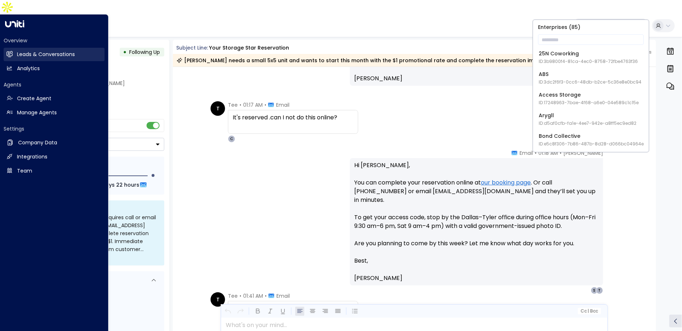
click at [14, 48] on link "Leads & Conversations Leads & Conversations" at bounding box center [54, 54] width 101 height 13
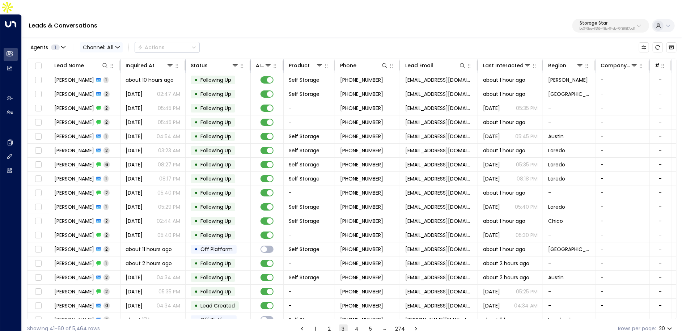
click at [116, 45] on icon "button" at bounding box center [117, 47] width 4 height 4
click at [108, 76] on p "Voice" at bounding box center [99, 74] width 26 height 4
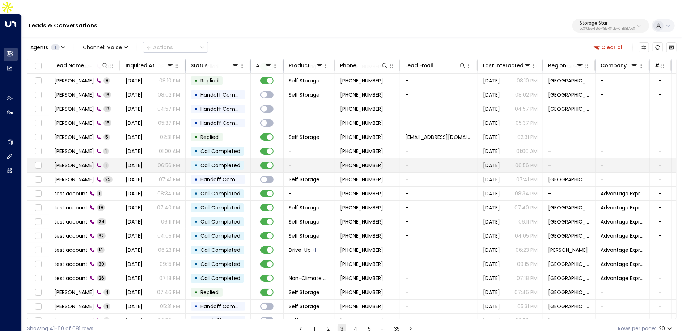
scroll to position [36, 0]
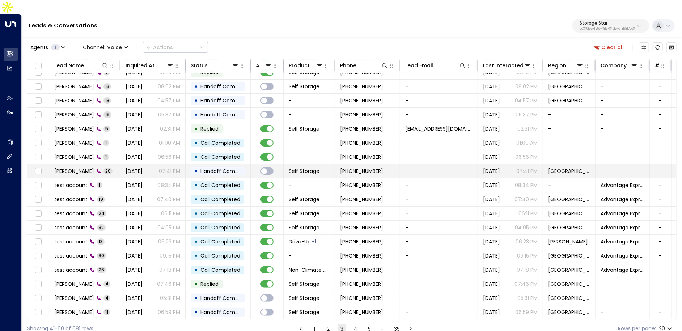
click at [102, 164] on td "[PERSON_NAME] 29" at bounding box center [84, 171] width 71 height 14
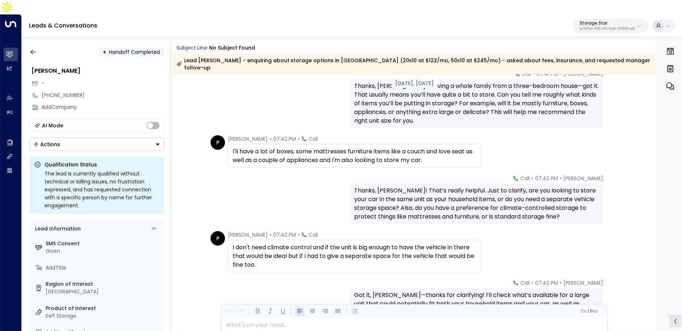
scroll to position [43, 0]
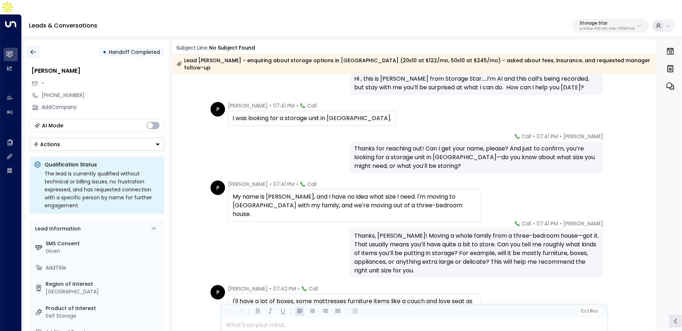
click at [34, 49] on icon "button" at bounding box center [33, 52] width 7 height 7
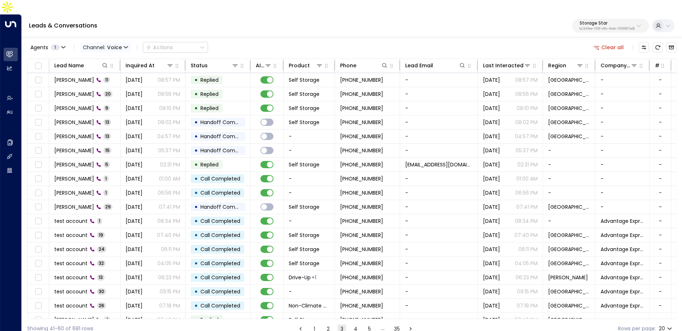
click at [120, 45] on span "Voice" at bounding box center [114, 48] width 15 height 6
click at [104, 49] on p "All" at bounding box center [105, 48] width 35 height 8
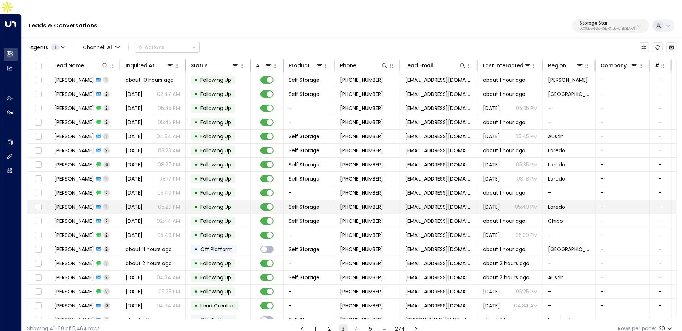
scroll to position [36, 0]
